Goal: Browse casually

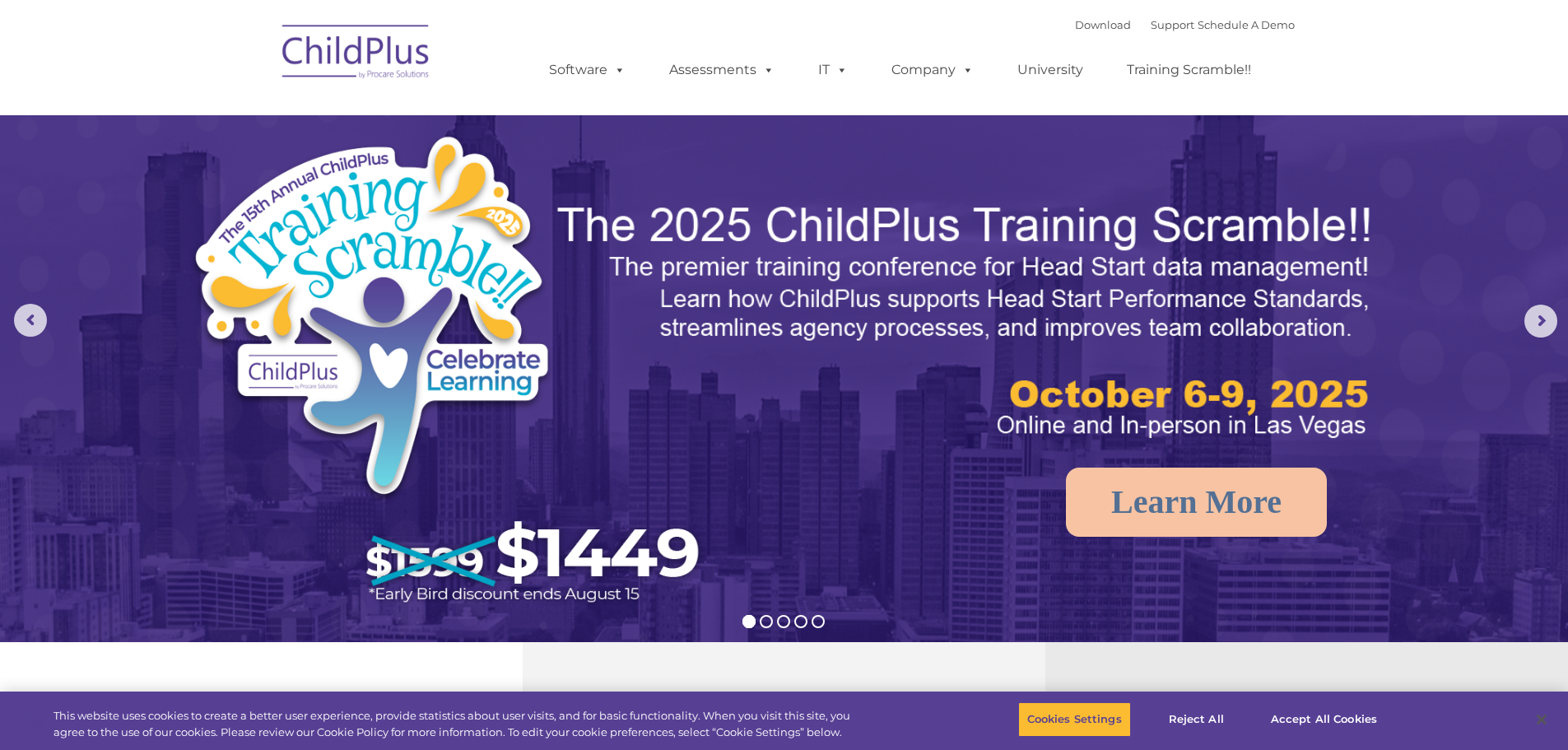
select select "MEDIUM"
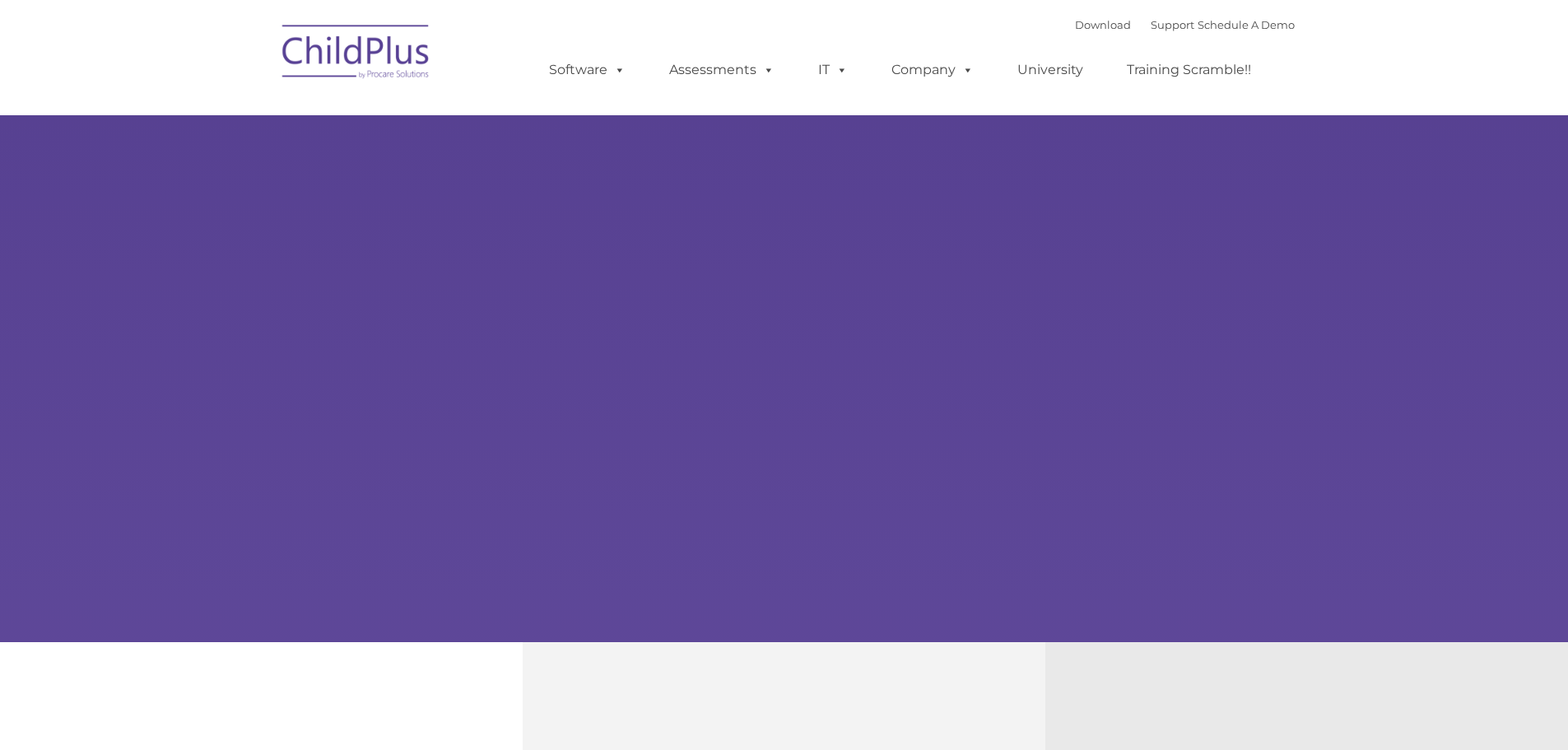
type input ""
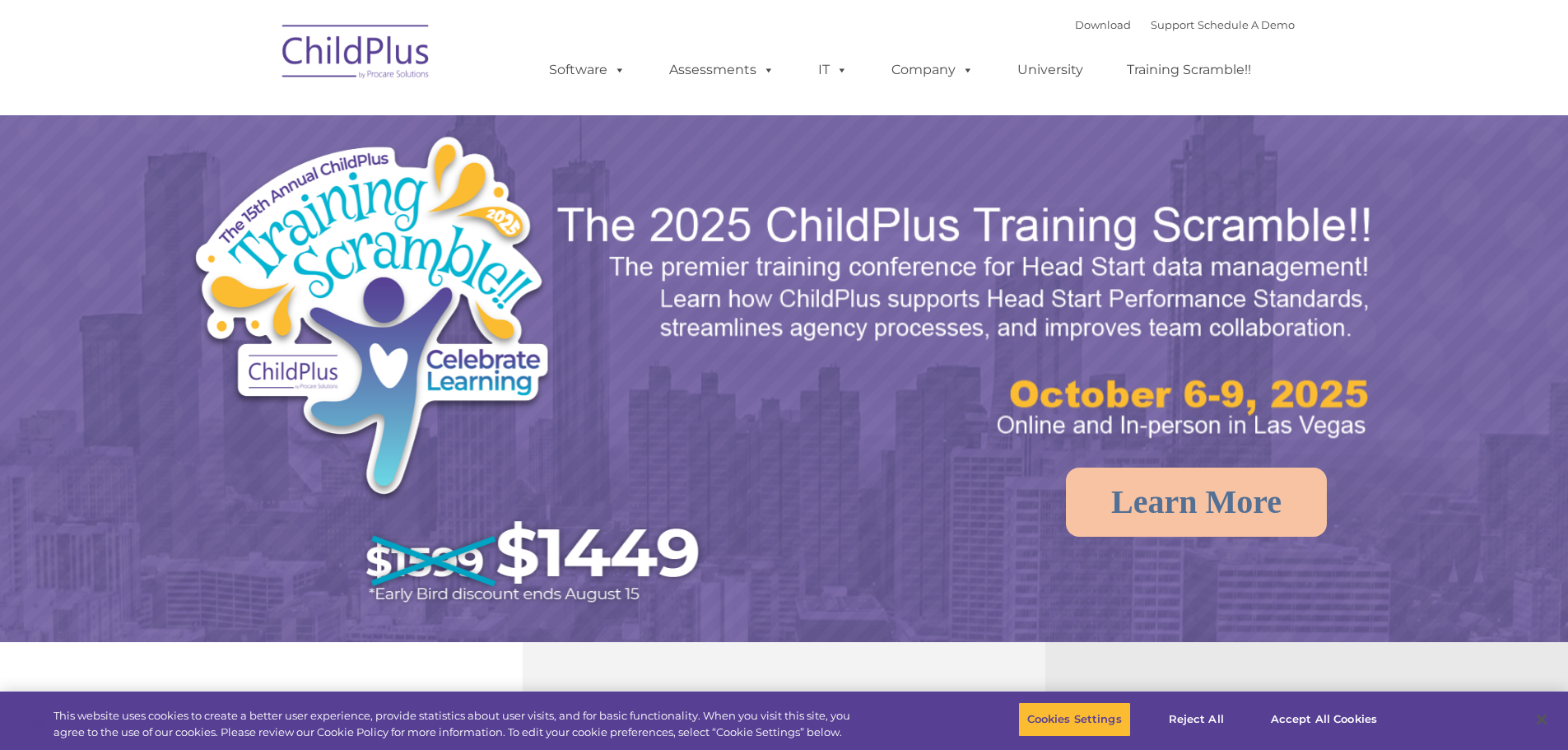
select select "MEDIUM"
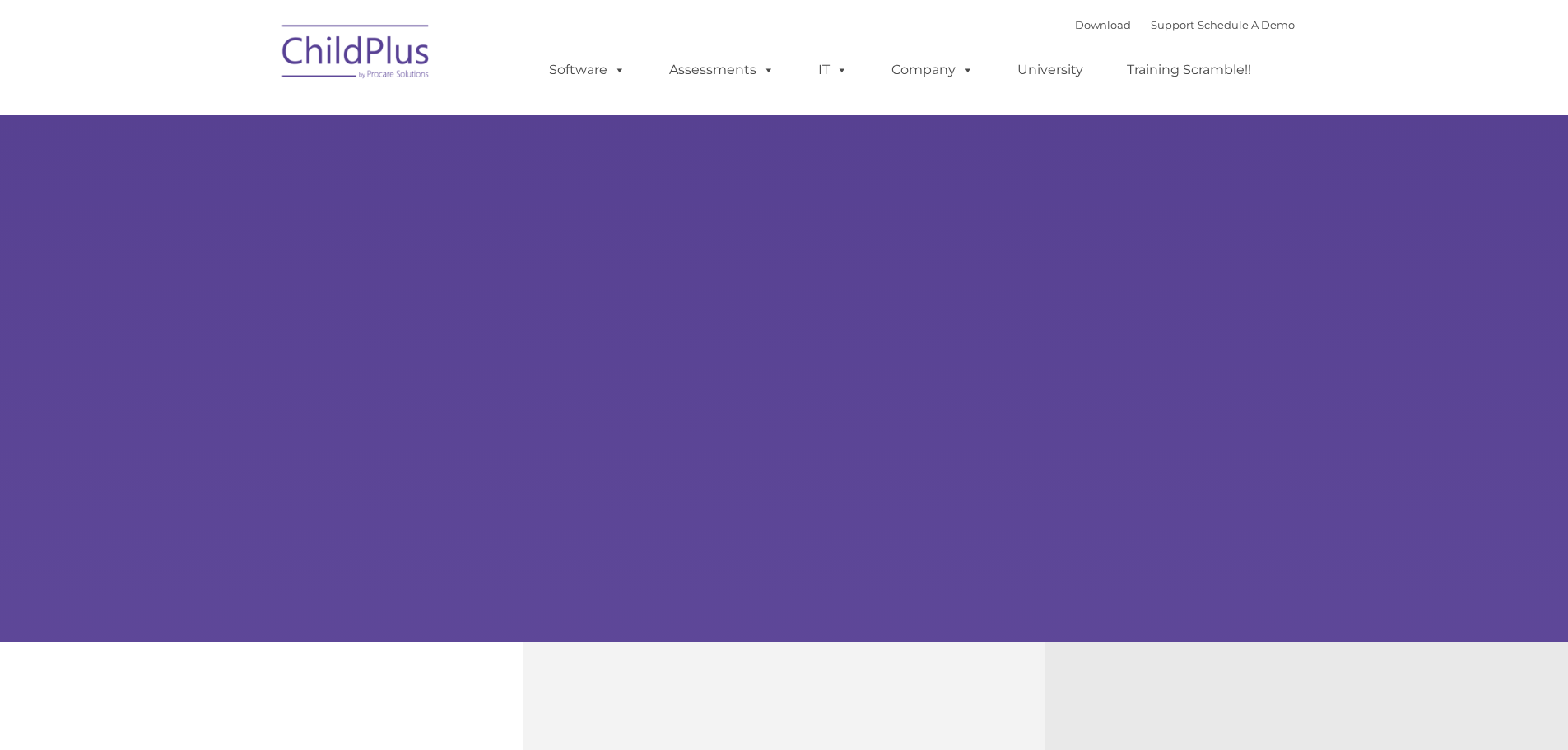
type input ""
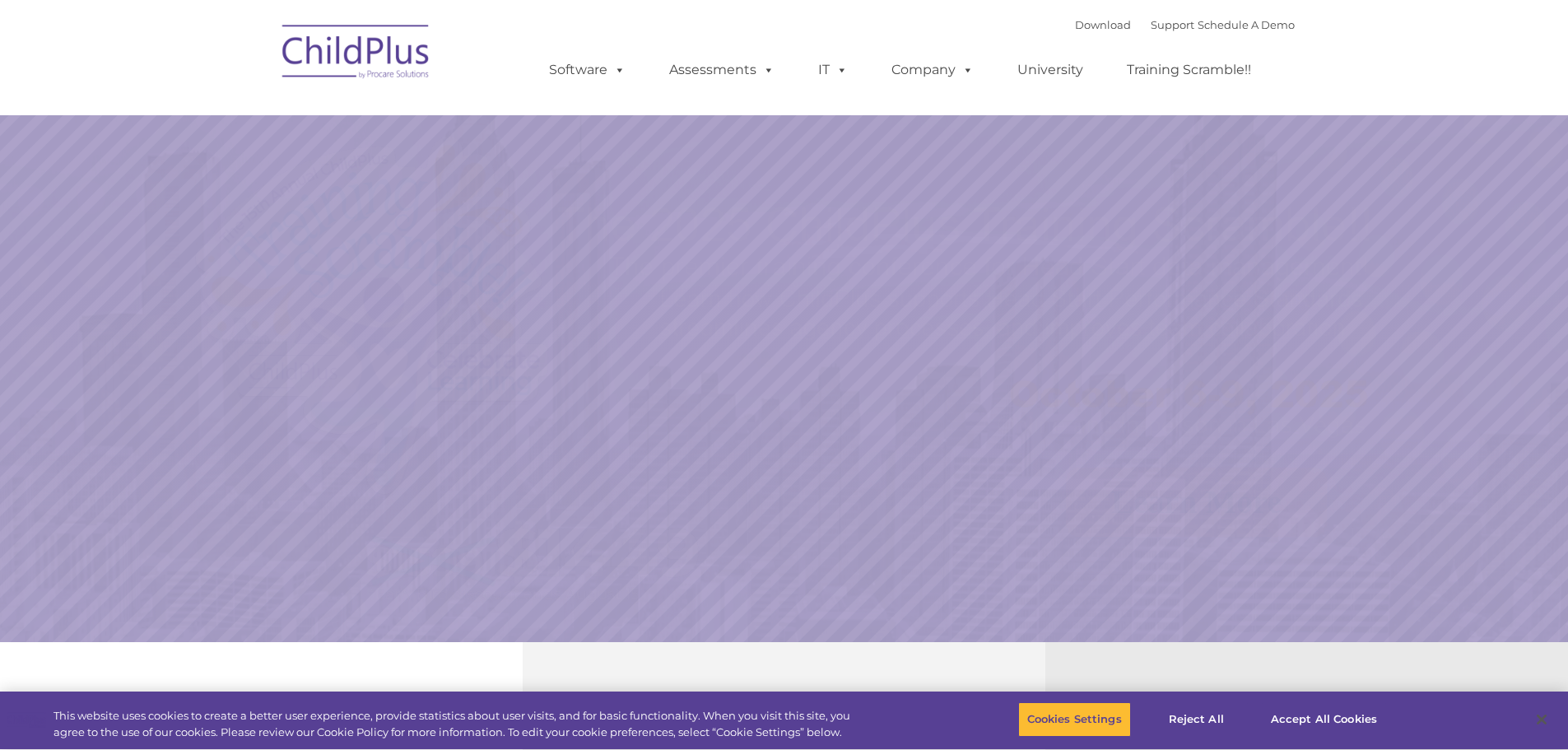
select select "MEDIUM"
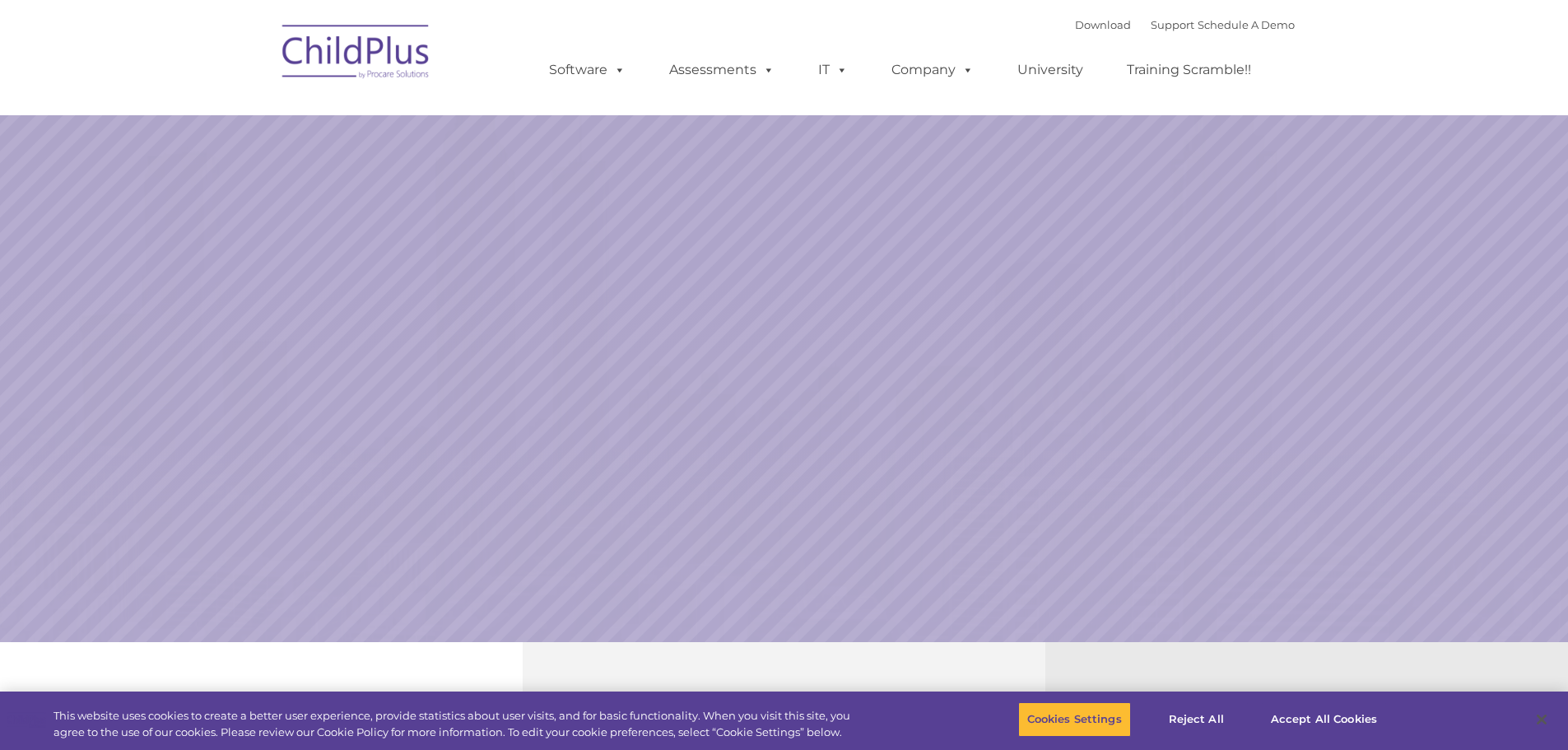
select select "MEDIUM"
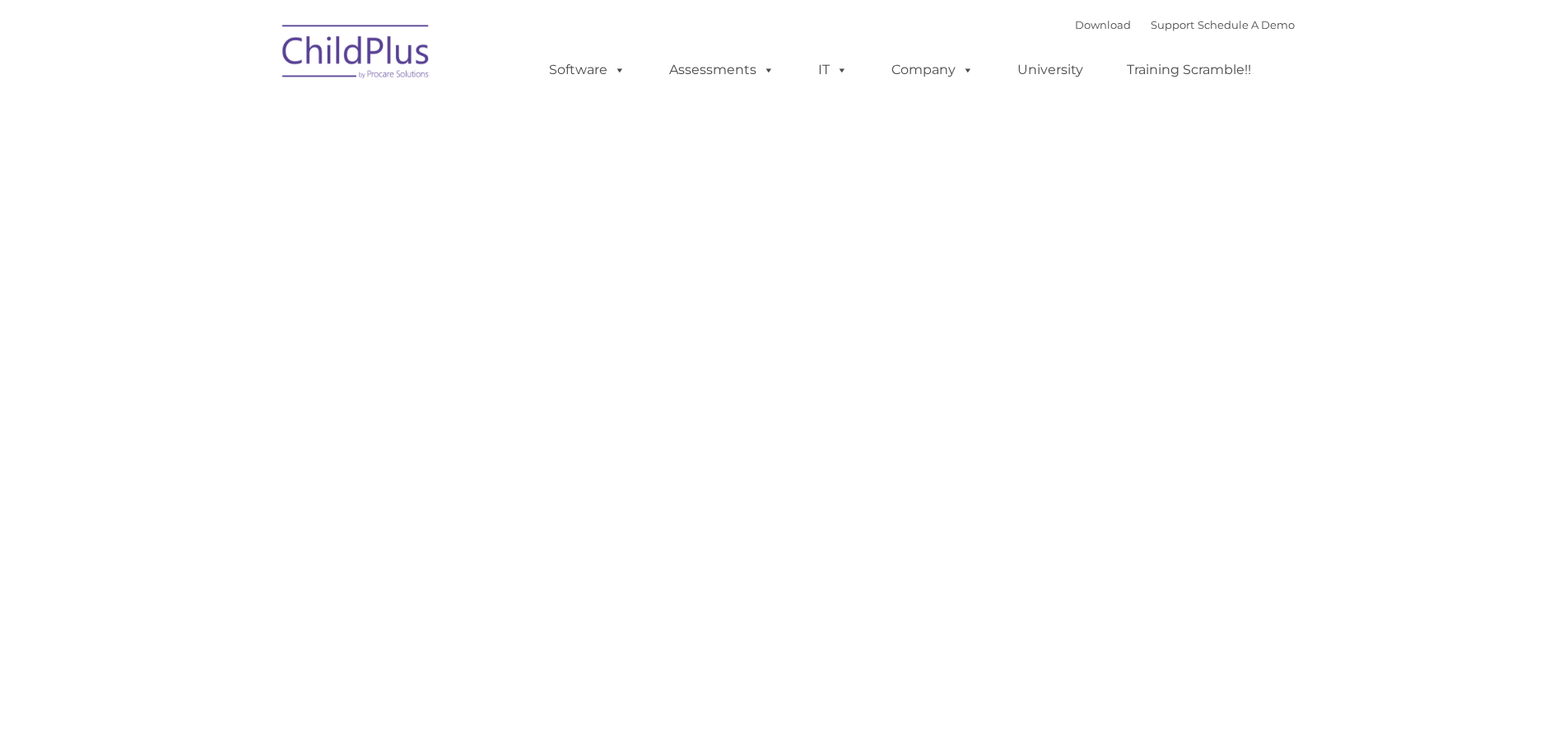
type input ""
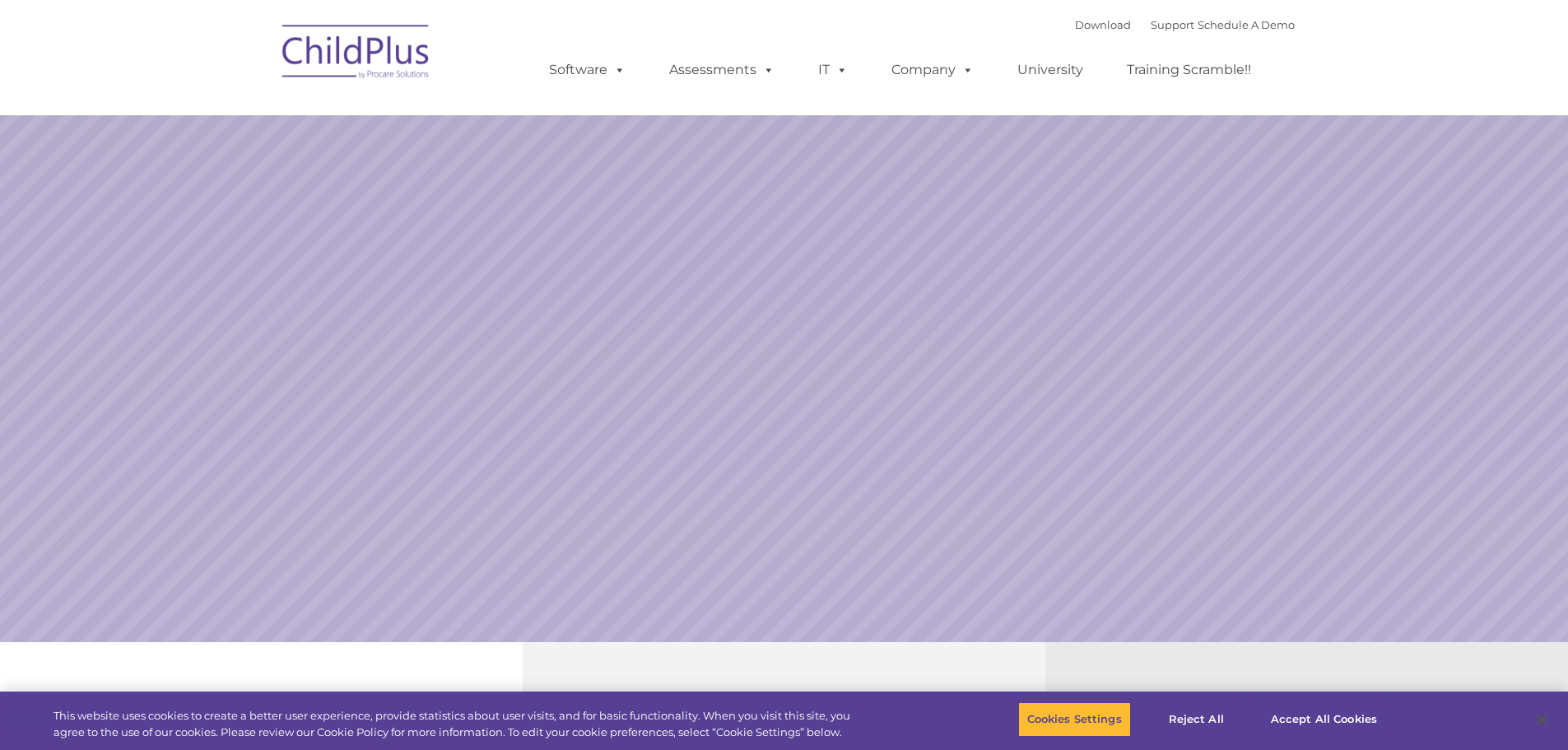
select select "MEDIUM"
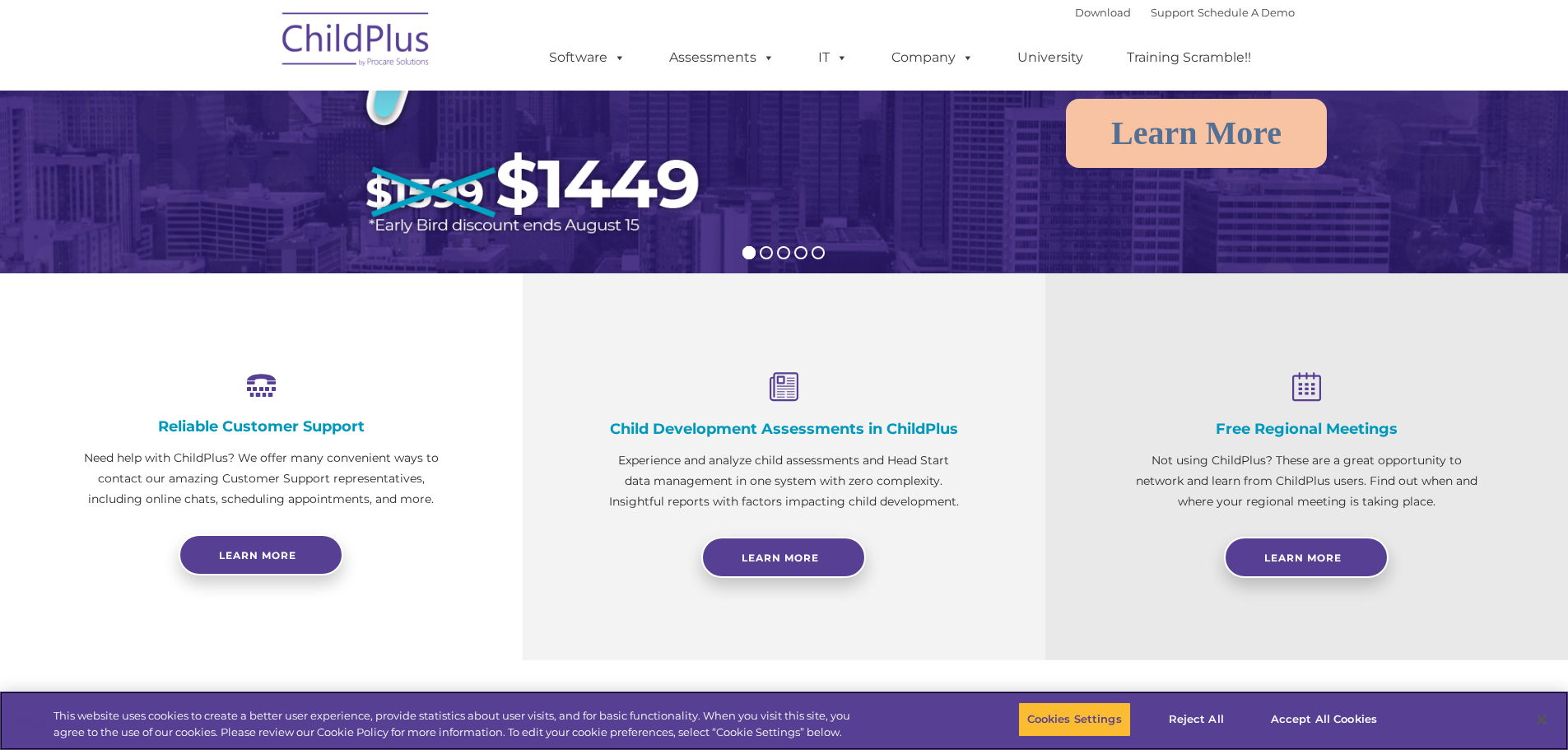
scroll to position [204, 0]
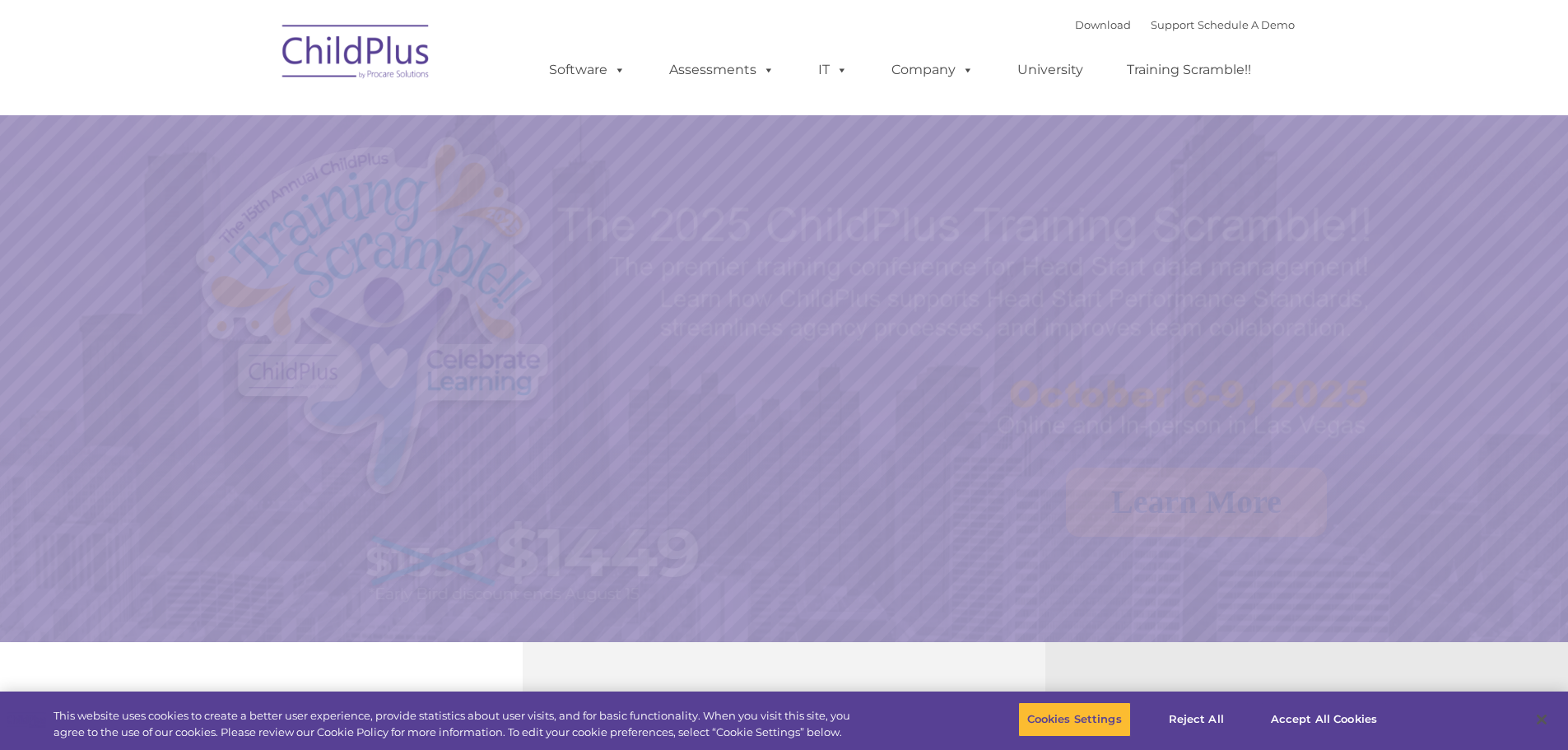
select select "MEDIUM"
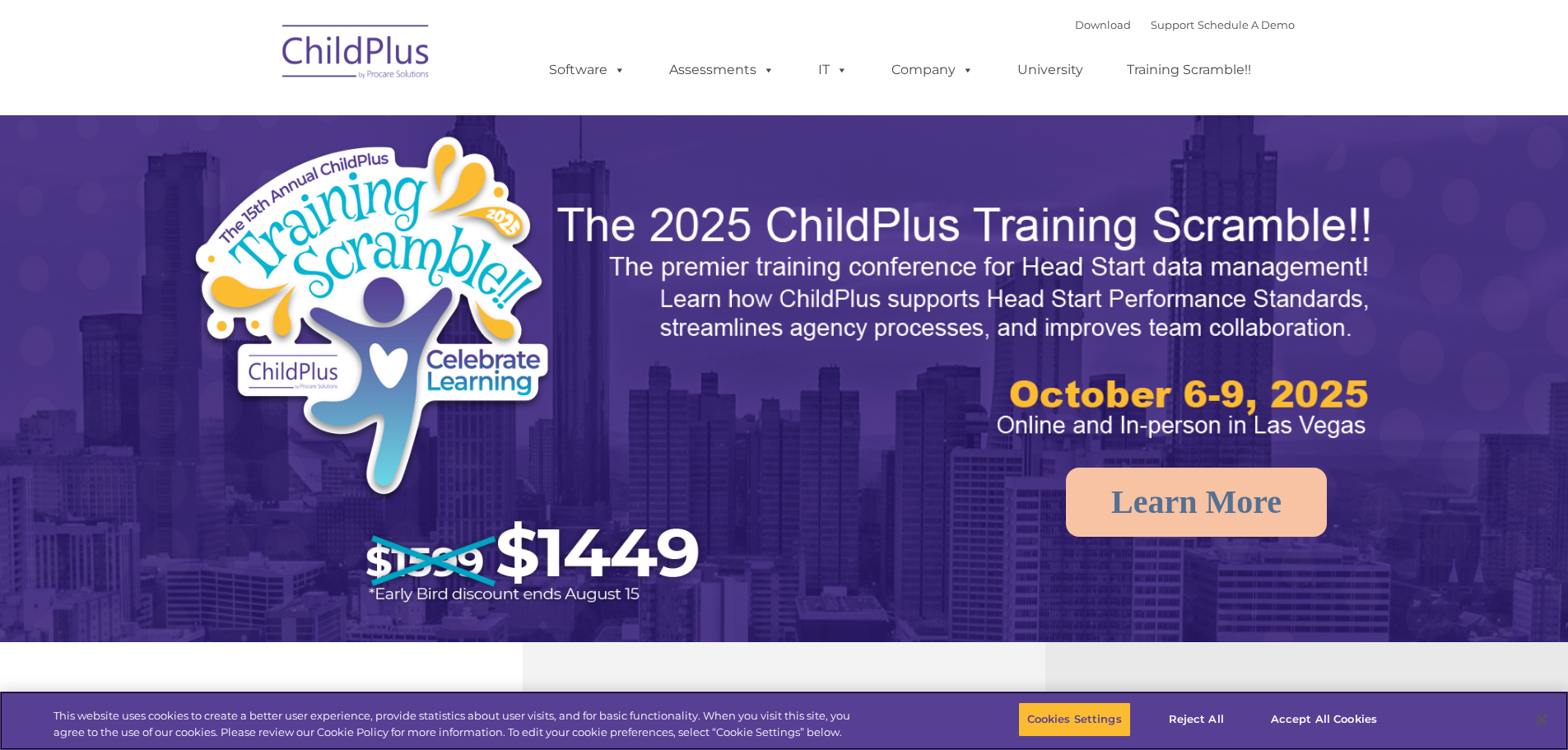
select select "MEDIUM"
